Goal: Transaction & Acquisition: Purchase product/service

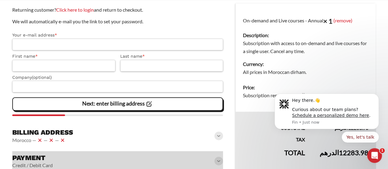
scroll to position [128, 0]
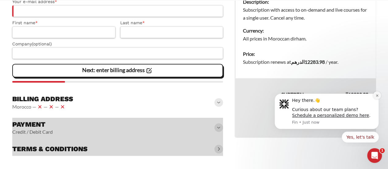
click at [377, 96] on icon "Dismiss notification" at bounding box center [376, 95] width 3 height 3
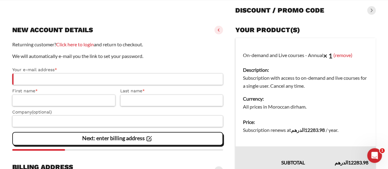
scroll to position [61, 0]
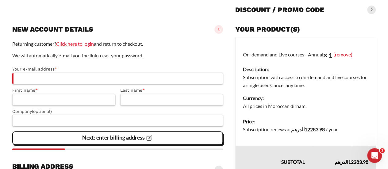
click at [75, 43] on link "Click here to login" at bounding box center [75, 44] width 38 height 6
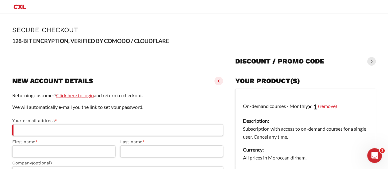
click at [80, 95] on link "Click here to login" at bounding box center [75, 95] width 38 height 6
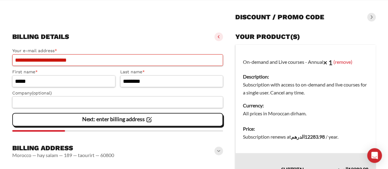
scroll to position [112, 0]
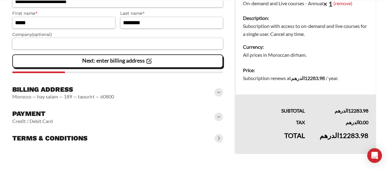
drag, startPoint x: 222, startPoint y: 117, endPoint x: 219, endPoint y: 117, distance: 3.1
click at [219, 117] on div "Payment Credit / Debit Card" at bounding box center [117, 117] width 210 height 20
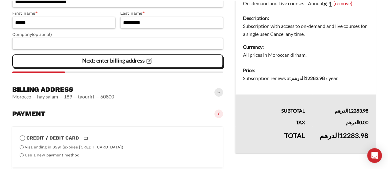
click at [219, 117] on span at bounding box center [218, 113] width 9 height 9
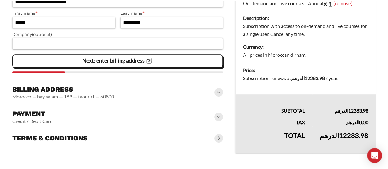
click at [219, 117] on span at bounding box center [218, 116] width 9 height 9
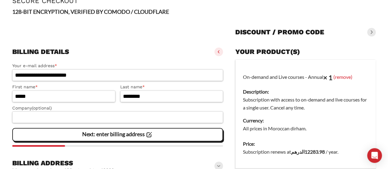
scroll to position [0, 0]
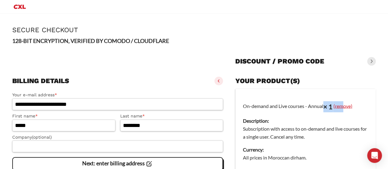
drag, startPoint x: 326, startPoint y: 106, endPoint x: 344, endPoint y: 106, distance: 17.5
click at [344, 106] on td "On-demand and Live courses - Annual × 1 (remove) Description: Subscription with…" at bounding box center [305, 127] width 140 height 77
click at [344, 106] on link "(remove)" at bounding box center [342, 106] width 19 height 6
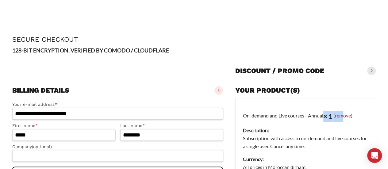
scroll to position [199, 0]
